Goal: Task Accomplishment & Management: Use online tool/utility

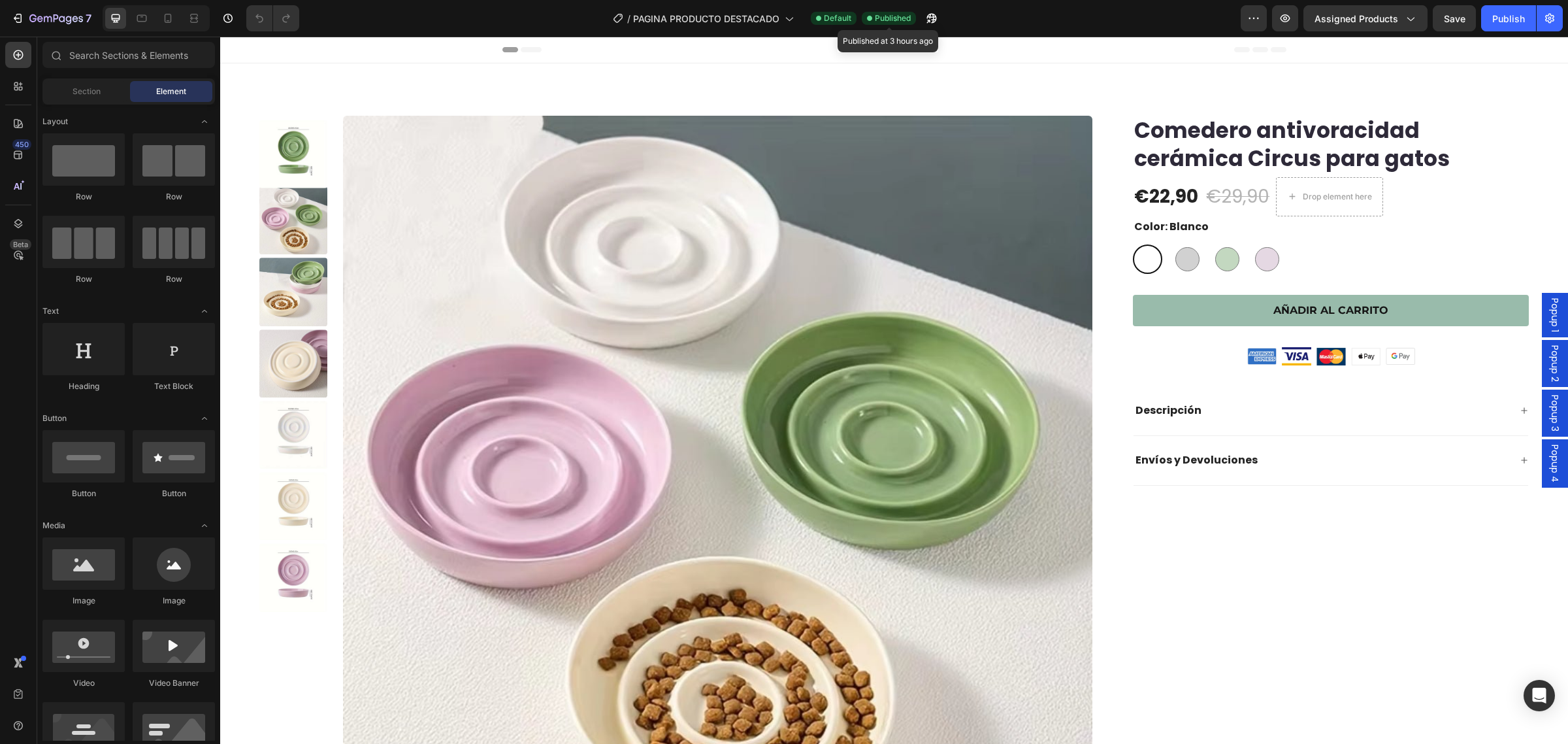
click at [890, 21] on span "Published" at bounding box center [893, 18] width 36 height 11
click at [1247, 21] on button "button" at bounding box center [1255, 19] width 26 height 26
click at [1397, 24] on span "Assigned Products" at bounding box center [1356, 18] width 84 height 14
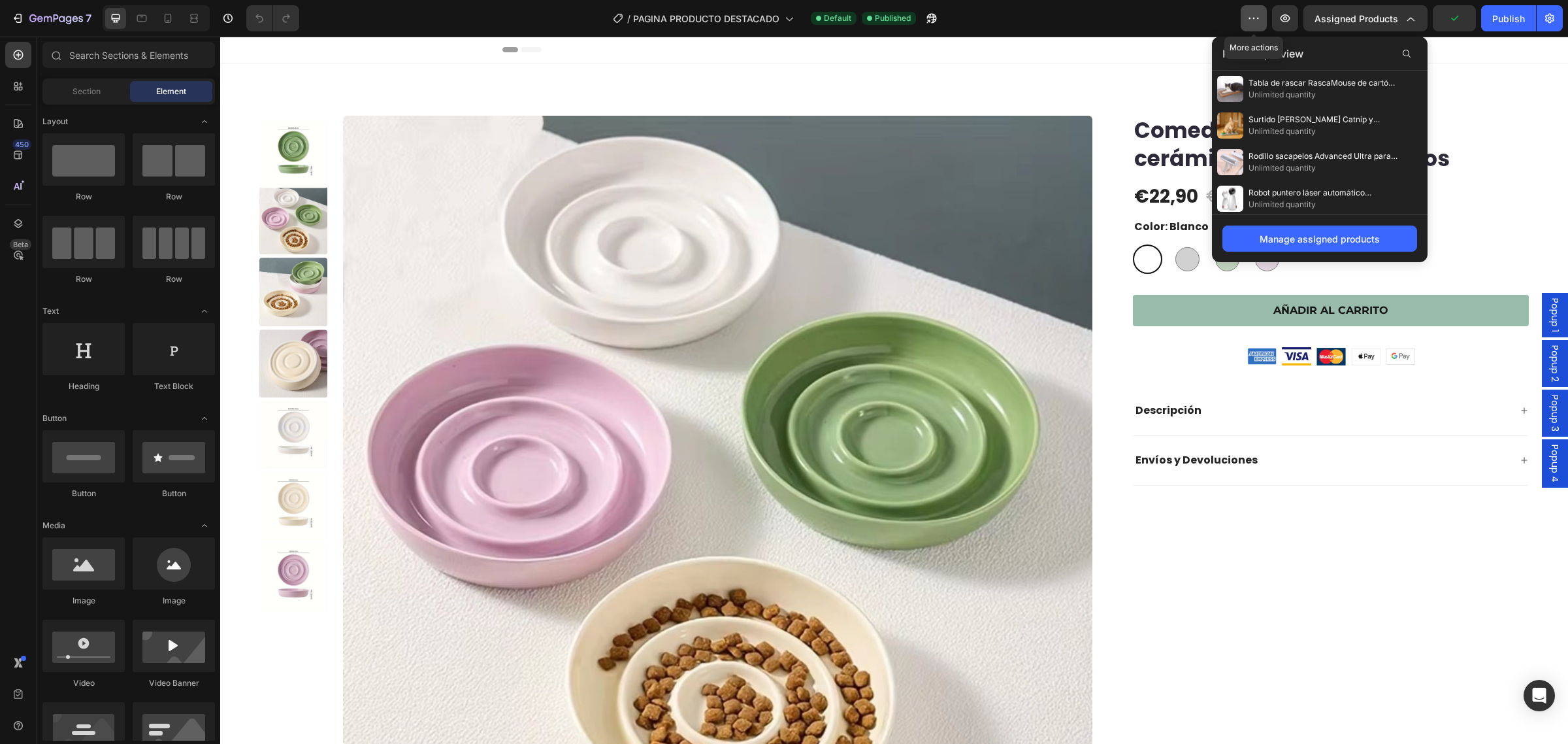
click at [1242, 15] on button "button" at bounding box center [1255, 19] width 26 height 26
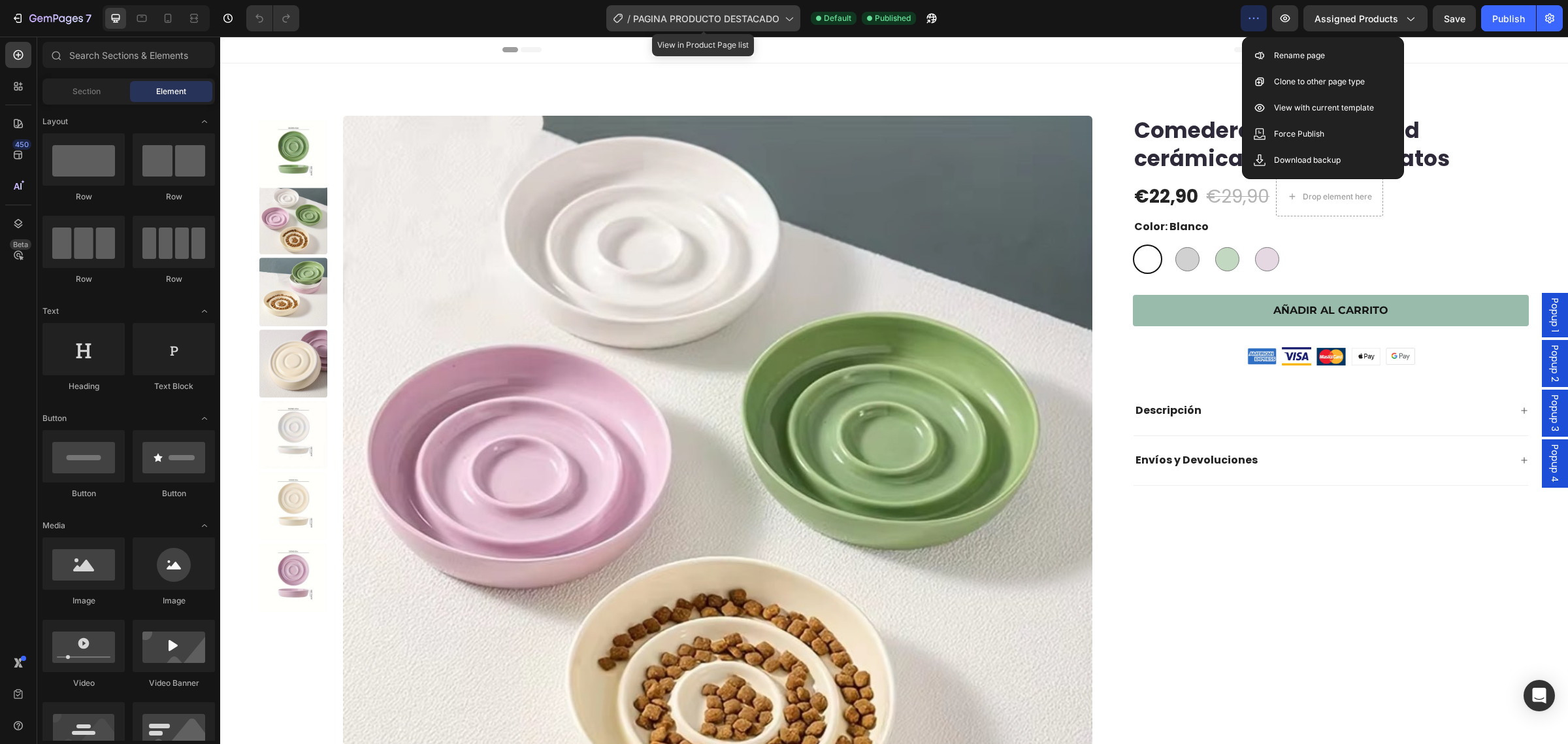
click at [784, 23] on icon at bounding box center [789, 18] width 13 height 13
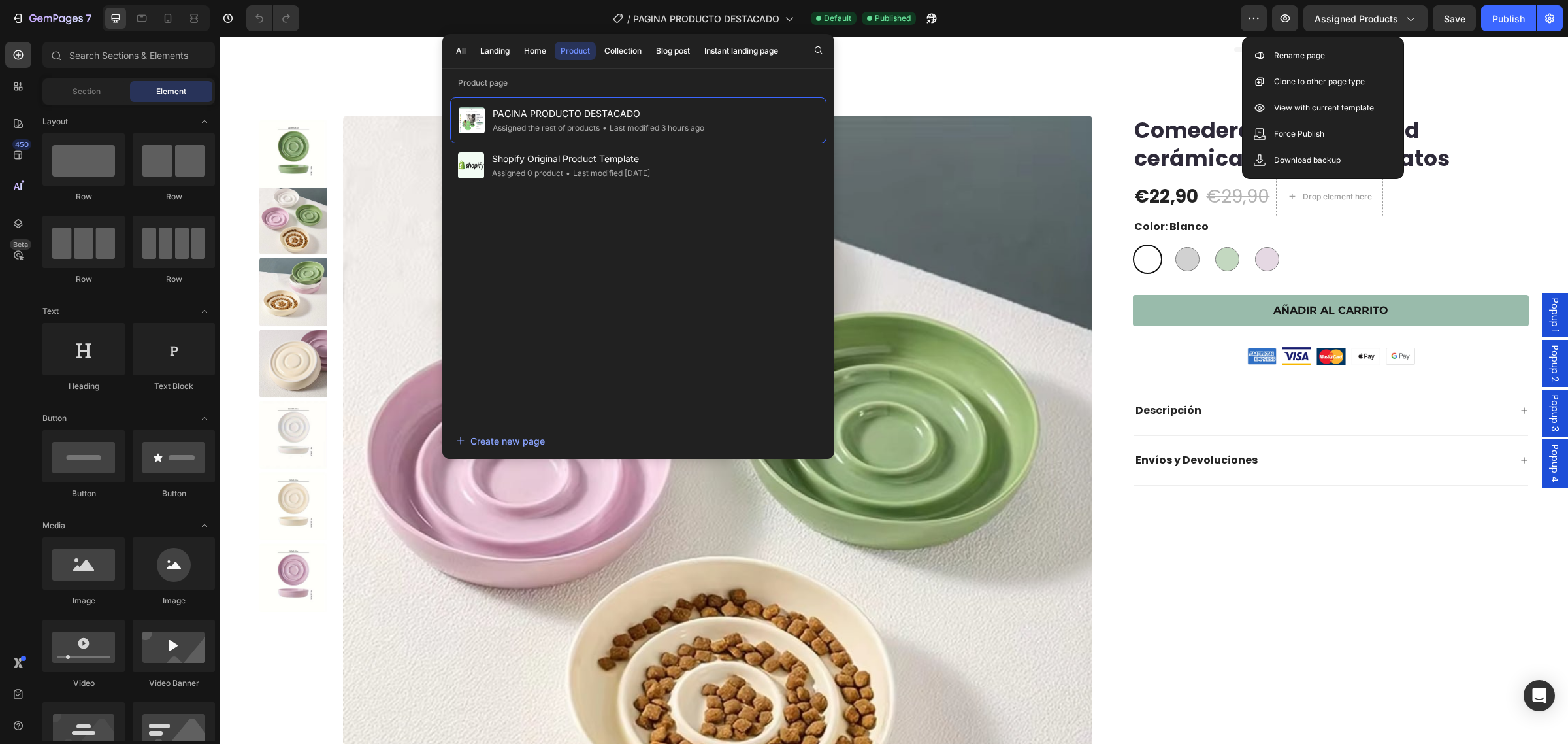
click at [1111, 26] on div "/ PAGINA PRODUCTO DESTACADO Default Published" at bounding box center [775, 19] width 931 height 26
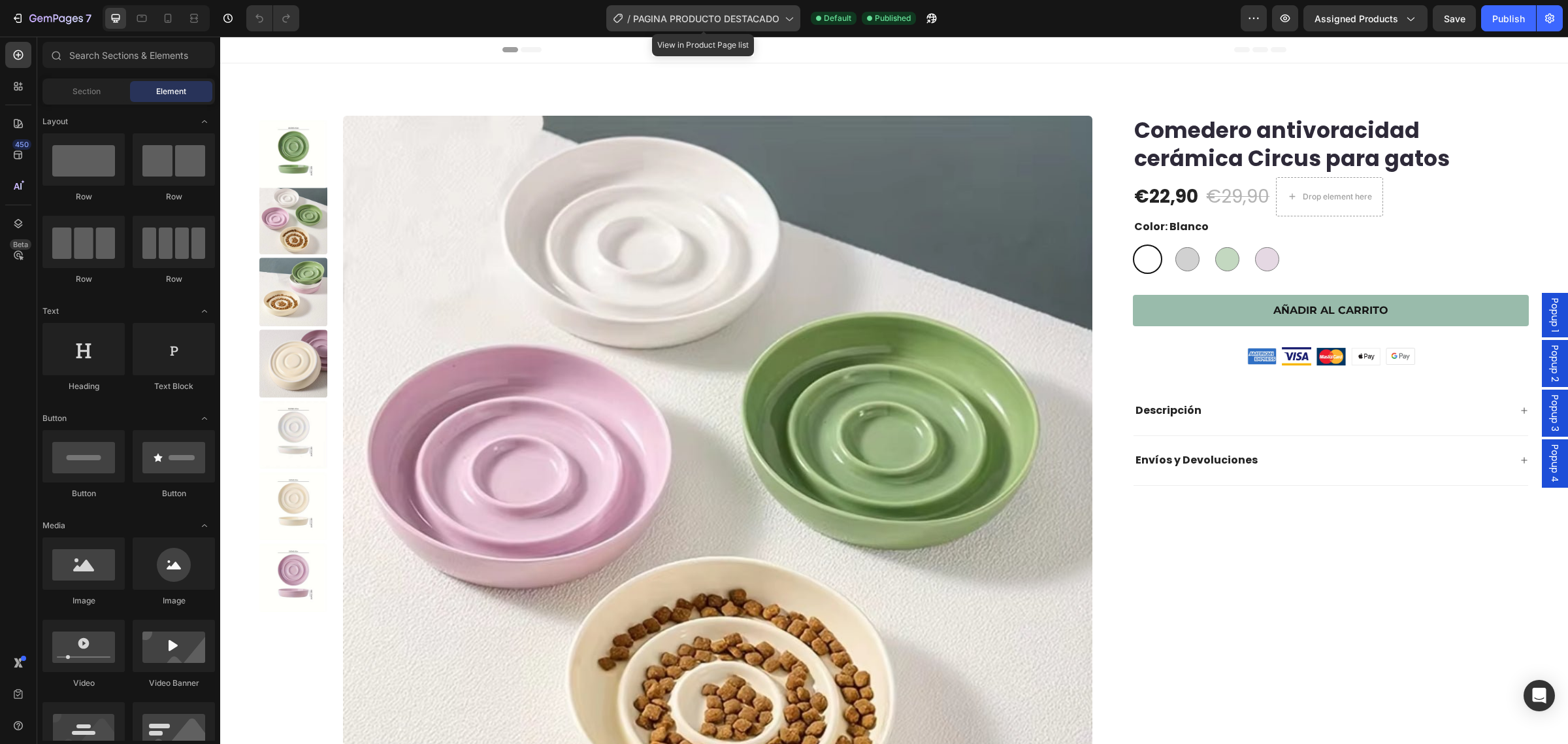
click at [696, 17] on span "PAGINA PRODUCTO DESTACADO" at bounding box center [707, 18] width 147 height 14
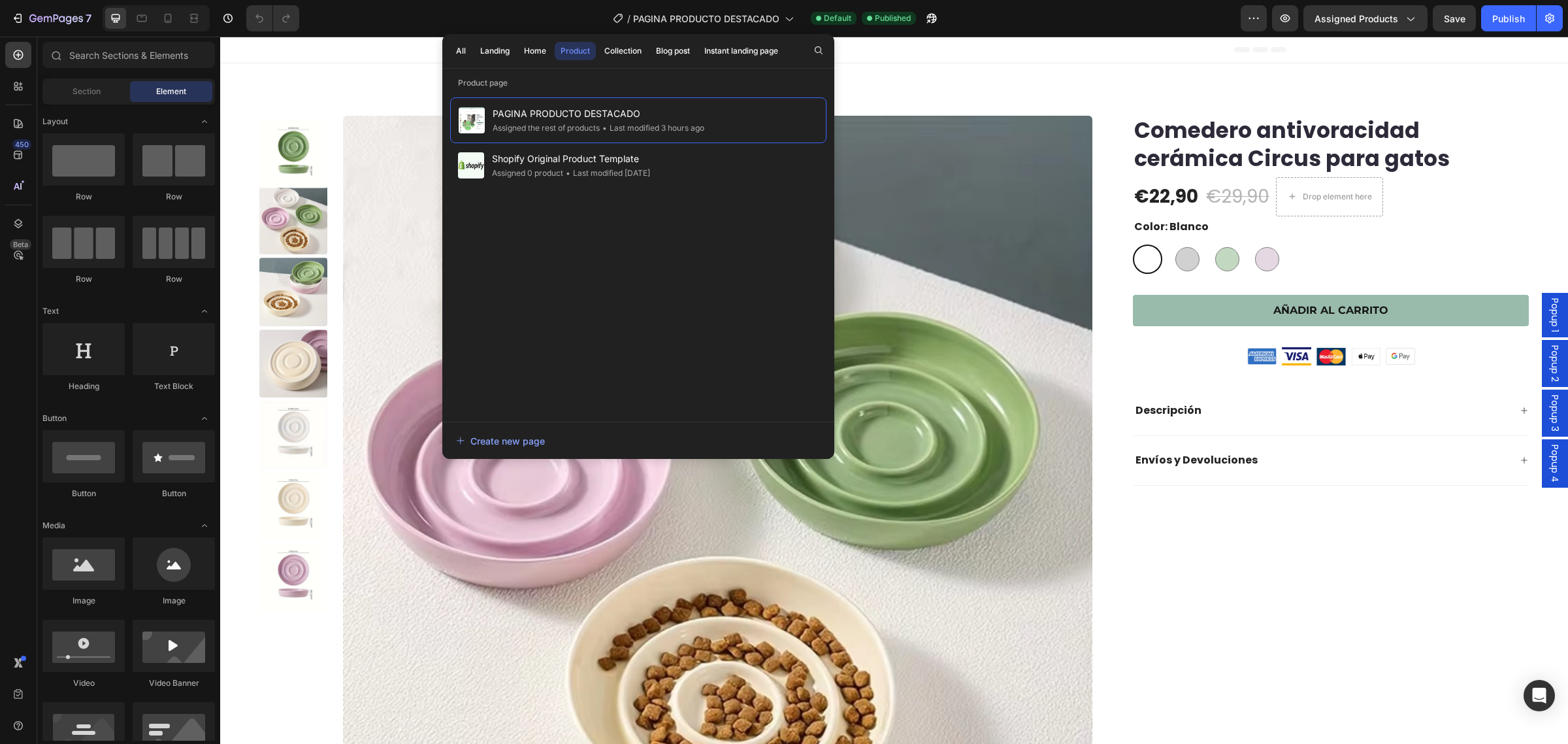
click at [1079, 24] on div "/ PAGINA PRODUCTO DESTACADO Default Published" at bounding box center [775, 19] width 931 height 26
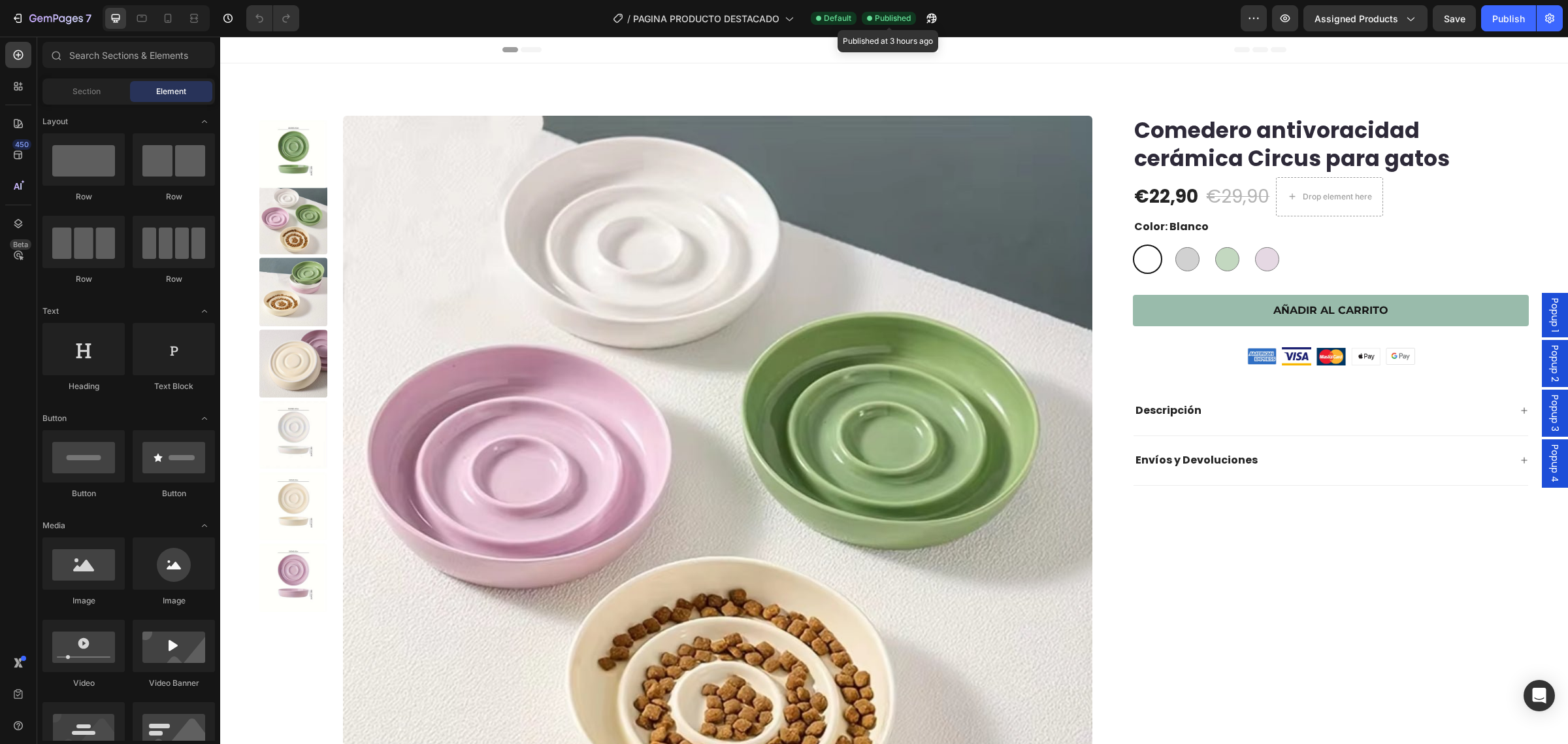
click at [905, 21] on span "Published" at bounding box center [893, 18] width 36 height 11
click at [1253, 21] on icon "button" at bounding box center [1254, 18] width 13 height 13
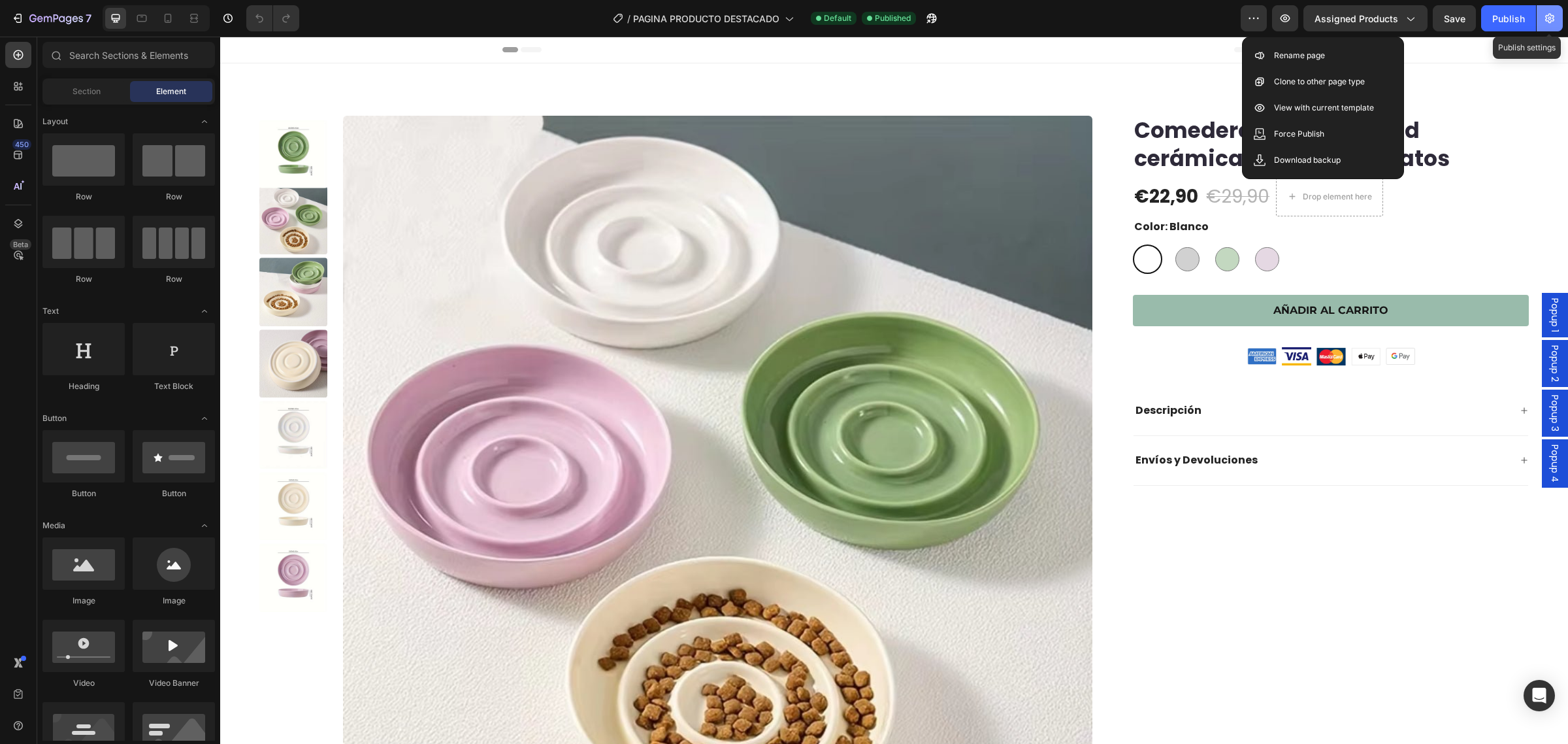
click at [1544, 18] on icon "button" at bounding box center [1550, 18] width 13 height 13
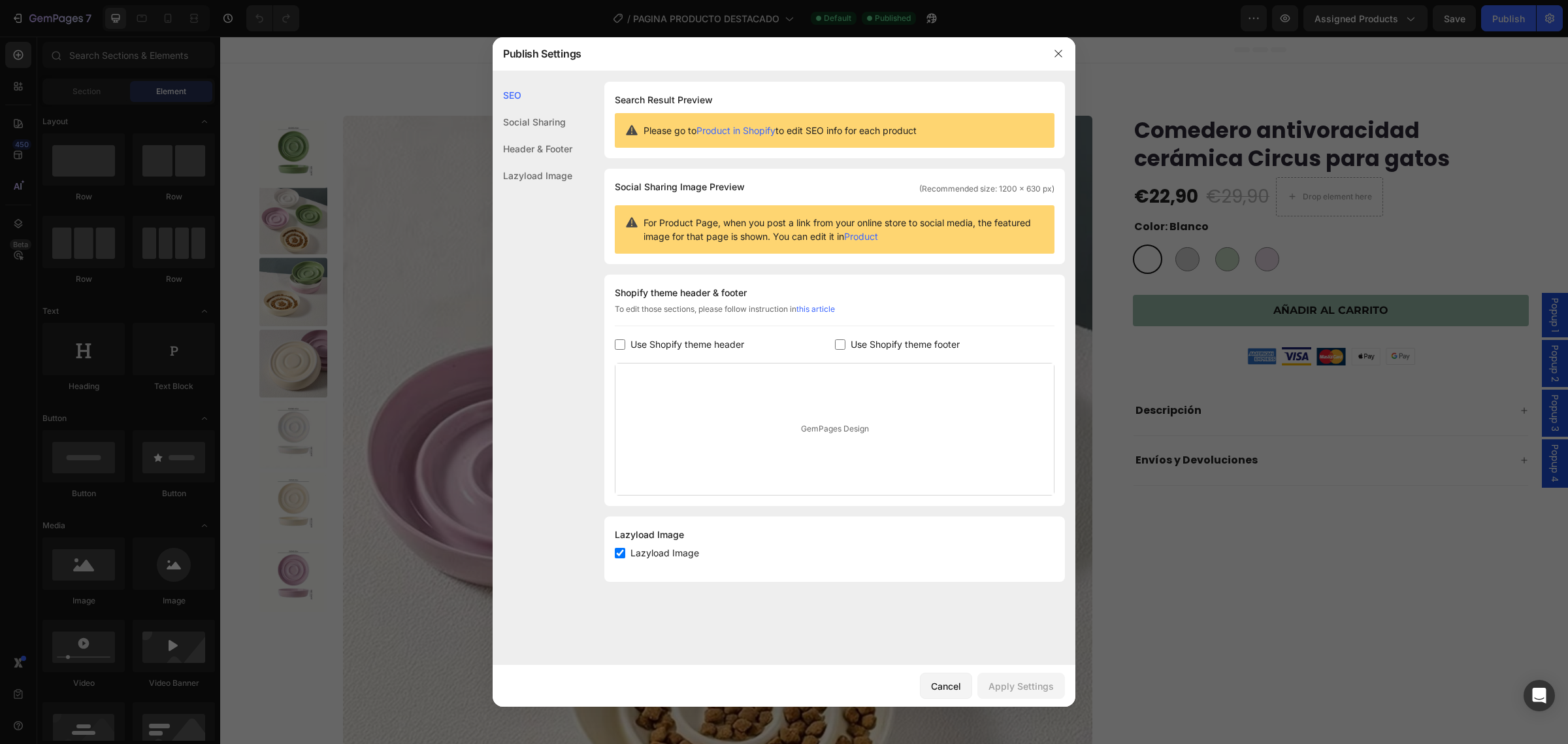
click at [542, 132] on div "Social Sharing" at bounding box center [533, 121] width 80 height 26
click at [544, 142] on div "Header & Footer" at bounding box center [533, 149] width 80 height 26
click at [551, 167] on div "Lazyload Image" at bounding box center [533, 175] width 80 height 26
click at [1043, 57] on div at bounding box center [1059, 54] width 34 height 34
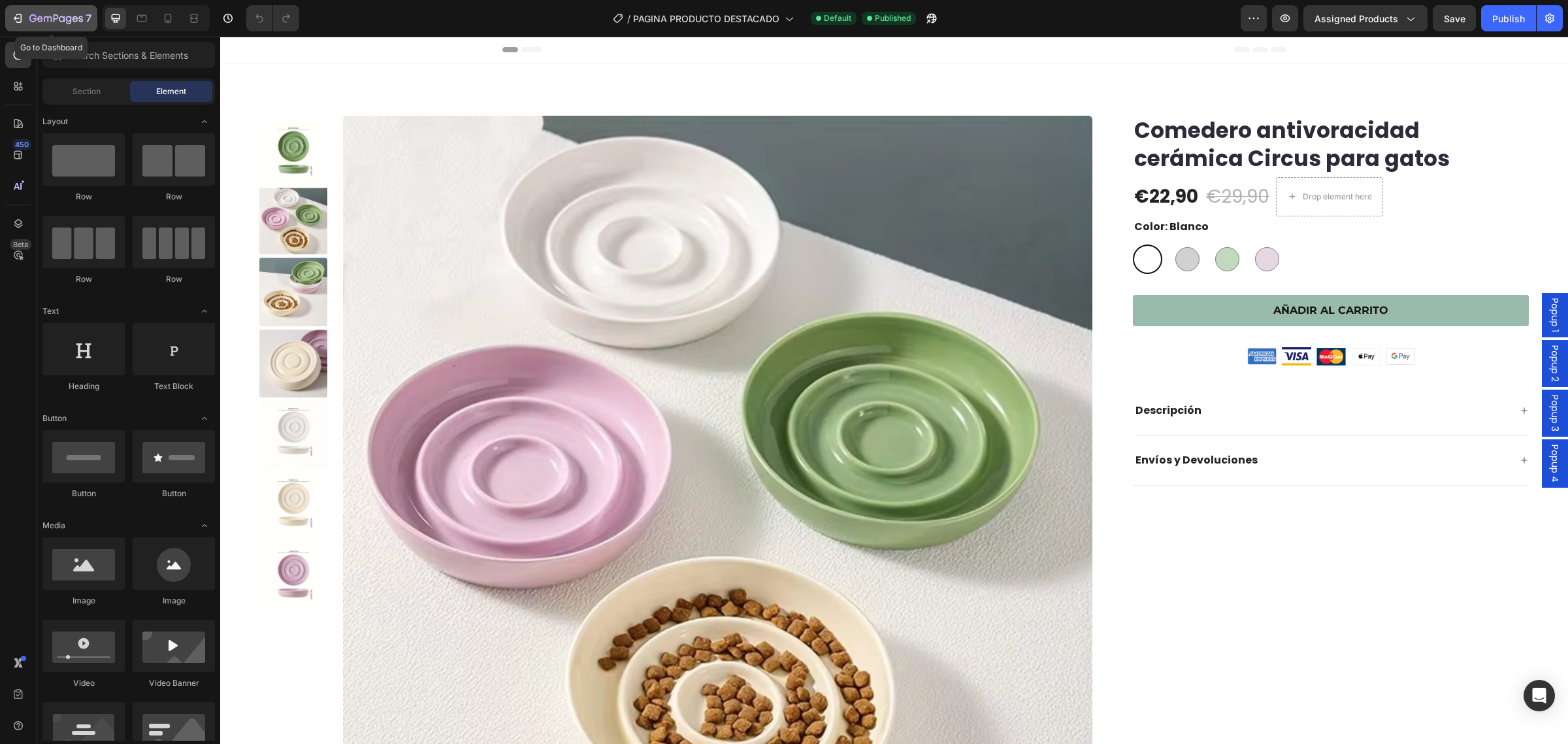
click at [21, 20] on icon "button" at bounding box center [18, 18] width 13 height 13
click at [1235, 466] on strong "Envíos y Devoluciones" at bounding box center [1197, 460] width 122 height 15
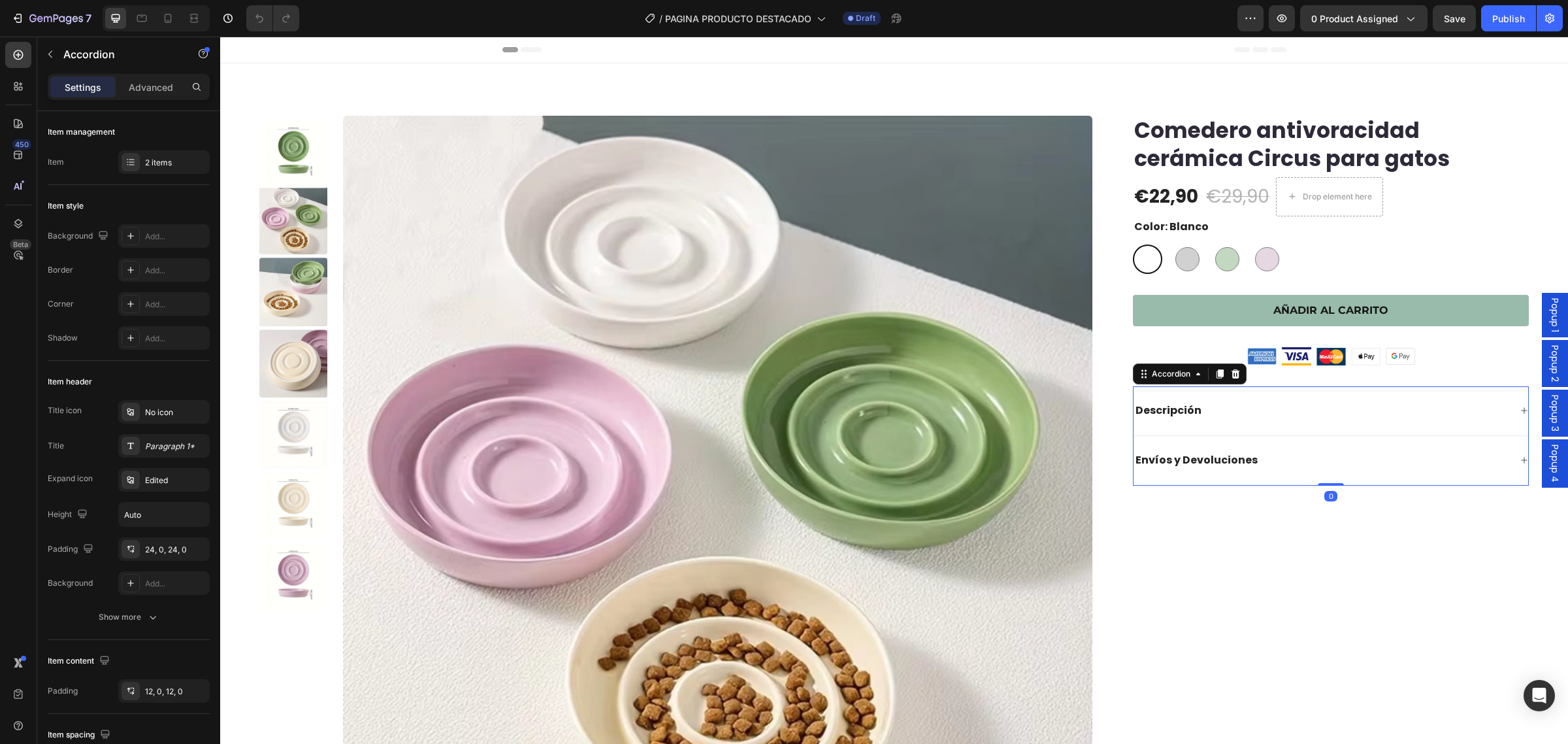
click at [1339, 469] on div "Envíos y Devoluciones" at bounding box center [1322, 461] width 376 height 18
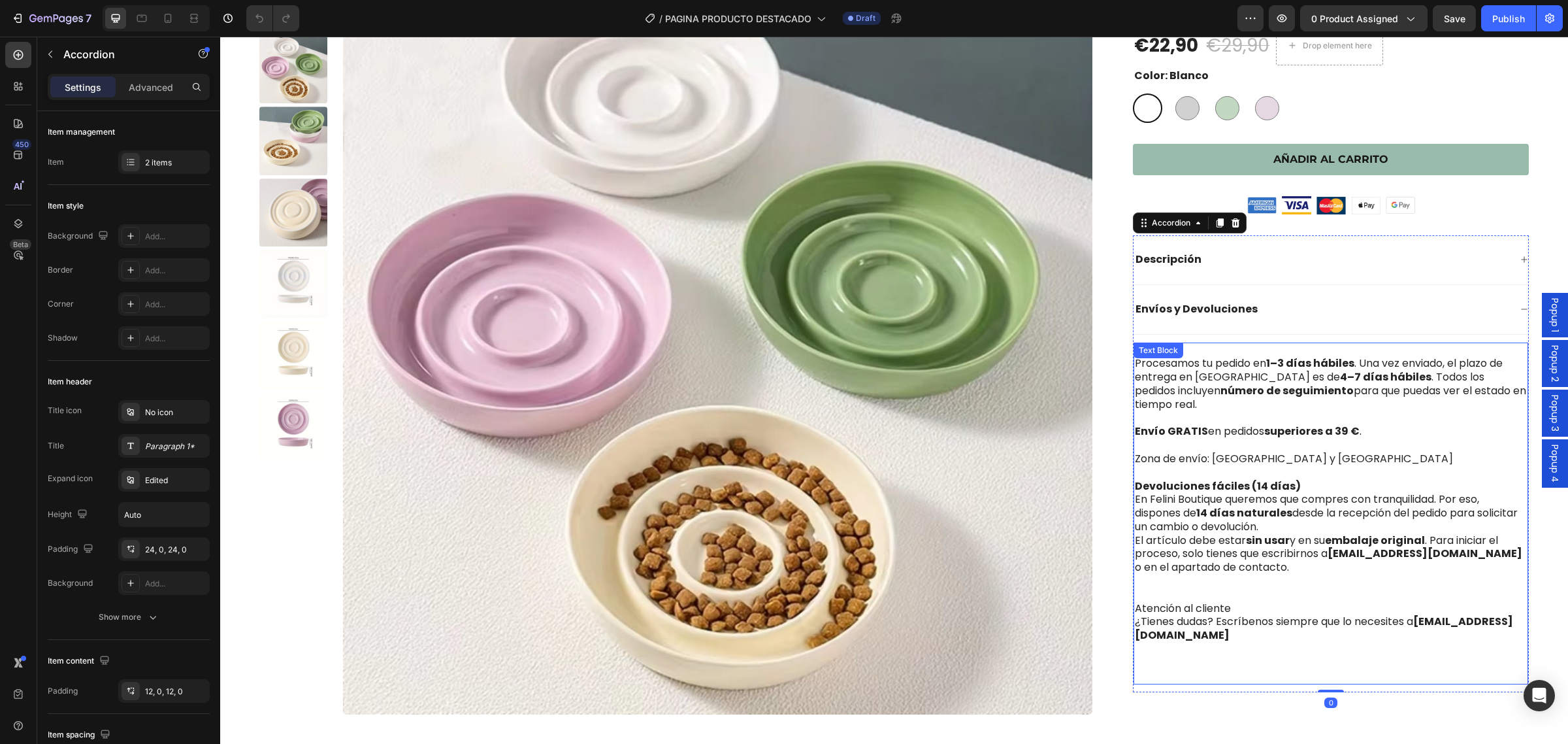
scroll to position [164, 0]
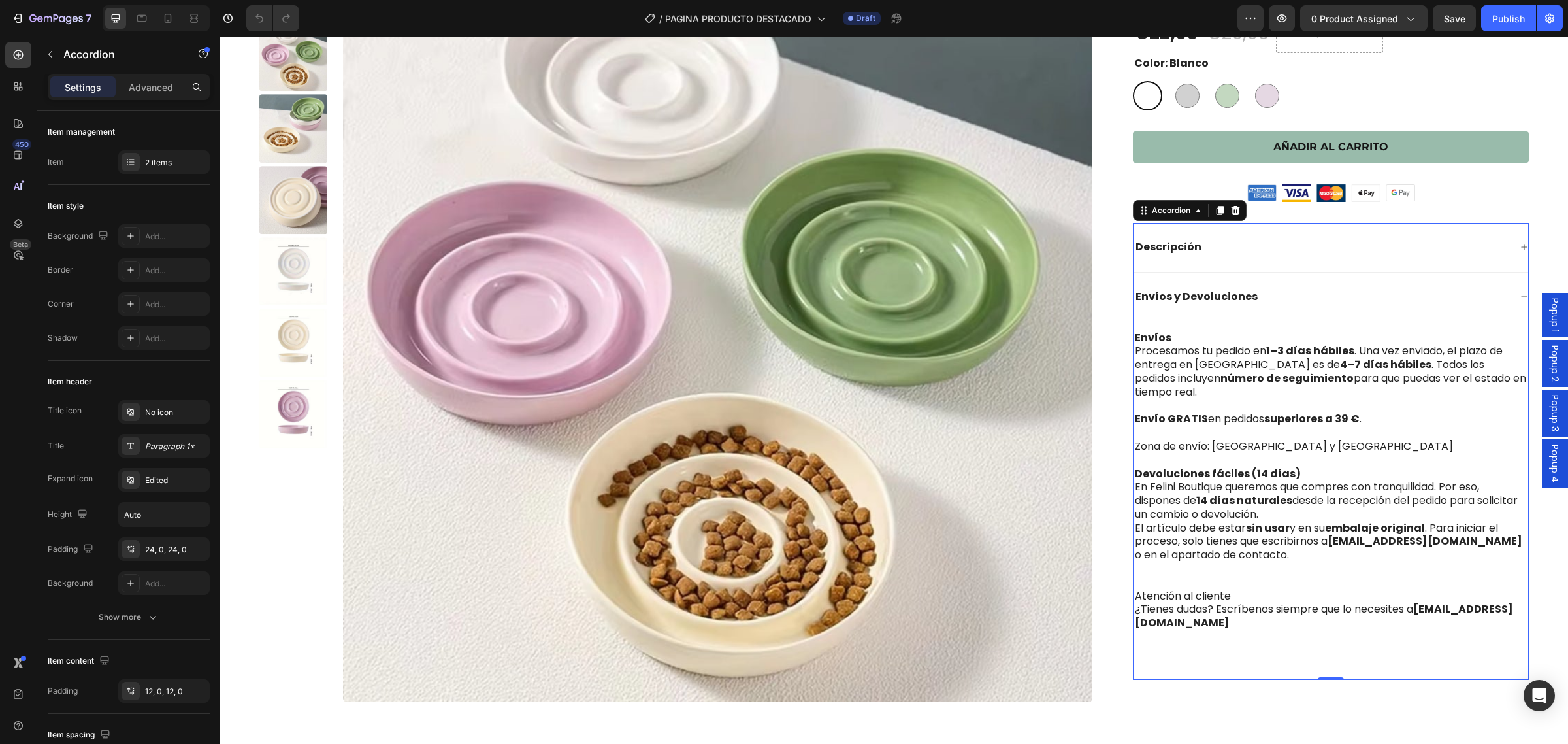
click at [1275, 249] on div "Descripción" at bounding box center [1322, 247] width 376 height 18
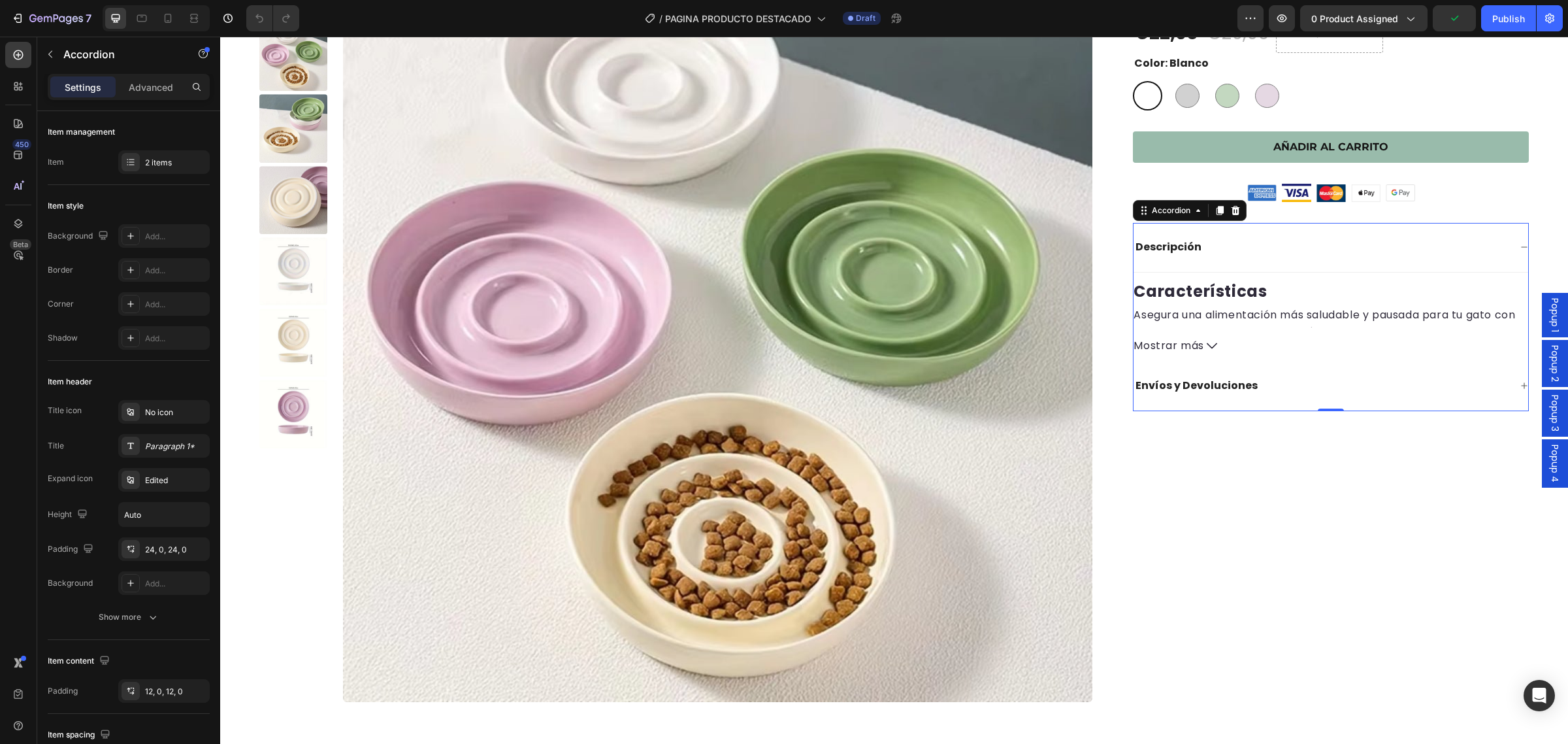
click at [1275, 249] on div "Descripción" at bounding box center [1322, 247] width 376 height 18
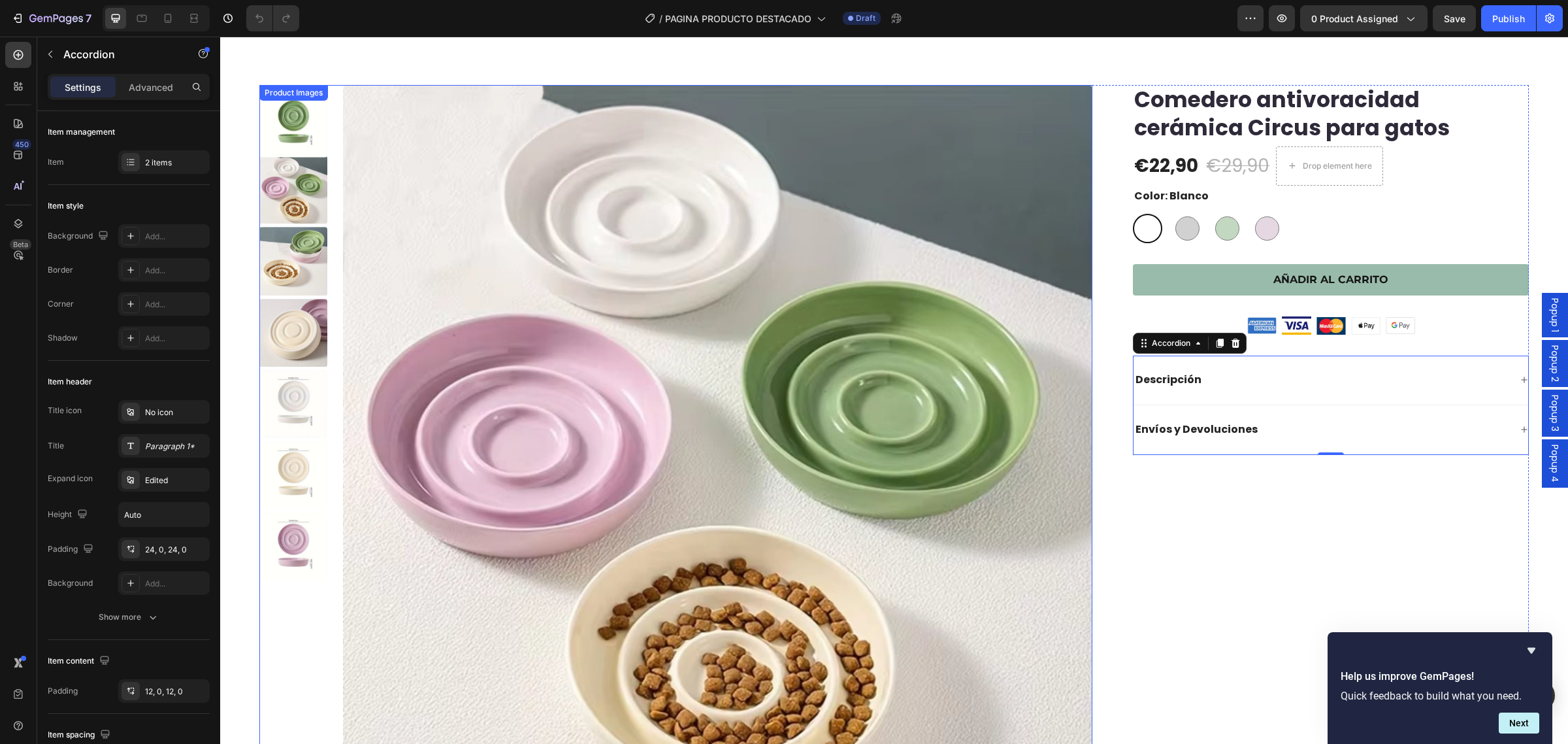
scroll to position [0, 0]
